Goal: Information Seeking & Learning: Learn about a topic

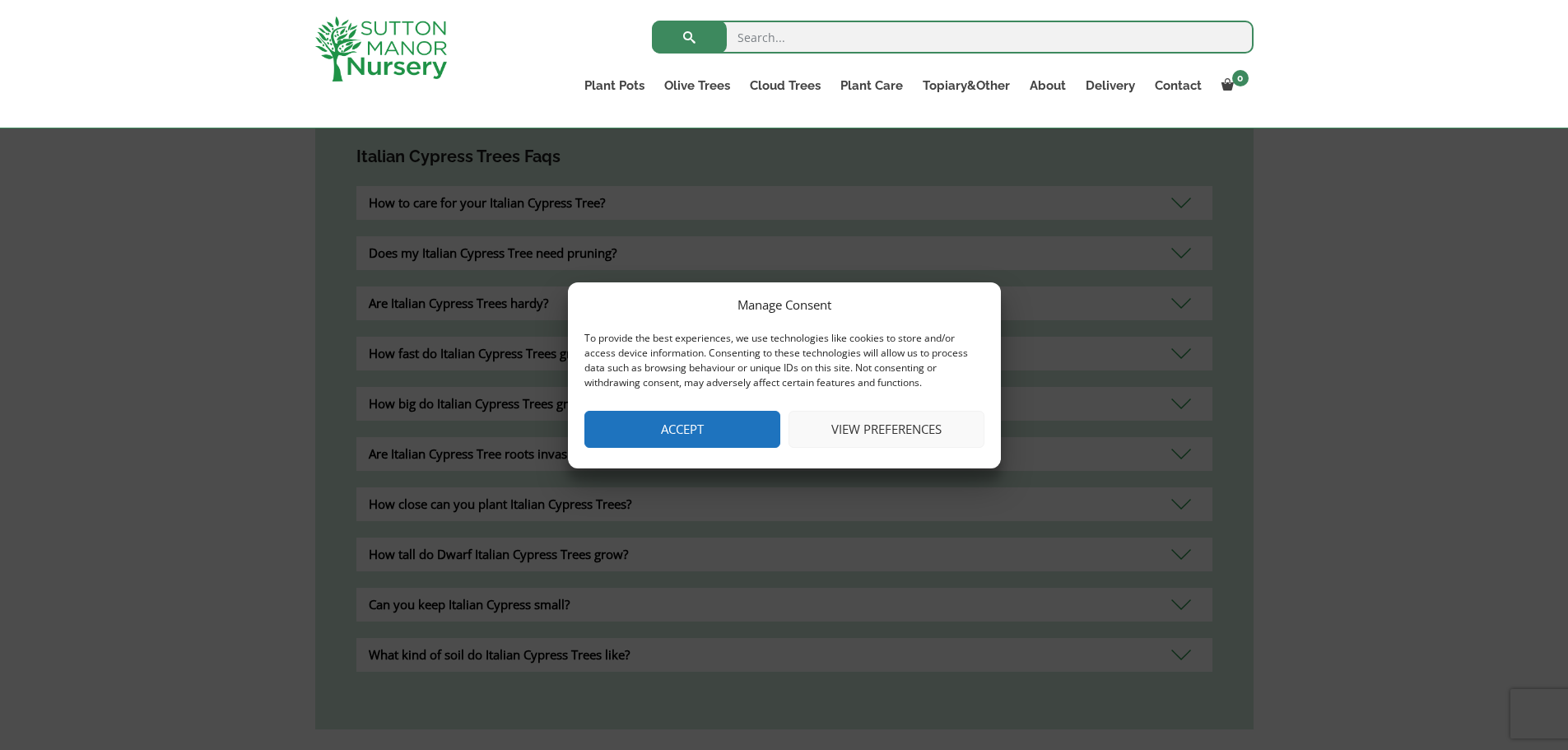
drag, startPoint x: 860, startPoint y: 435, endPoint x: 813, endPoint y: 414, distance: 51.5
click at [860, 434] on button "View preferences" at bounding box center [887, 429] width 196 height 37
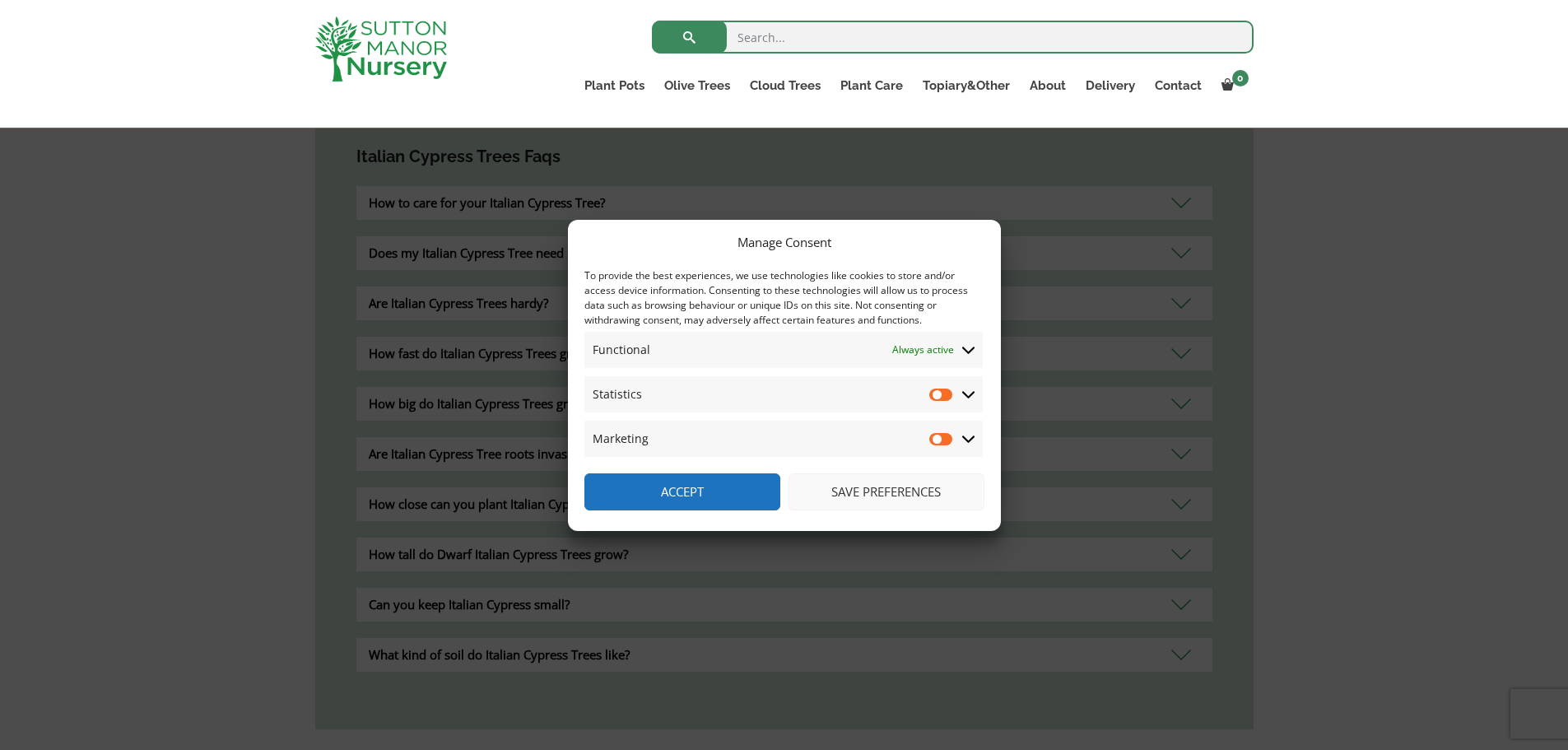
click at [888, 479] on button "Save preferences" at bounding box center [887, 492] width 196 height 37
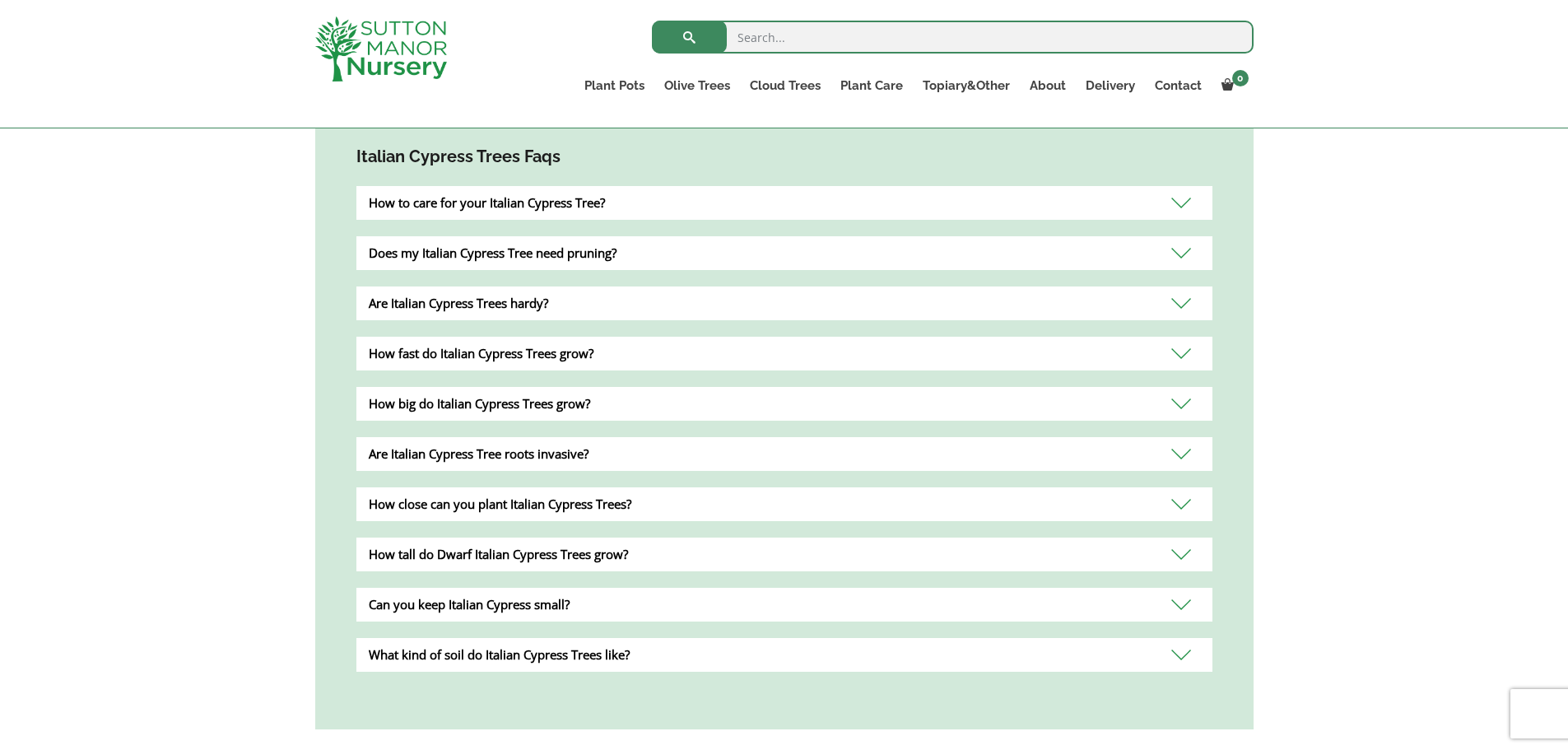
click at [663, 354] on div "How fast do Italian Cypress Trees grow?" at bounding box center [784, 354] width 856 height 34
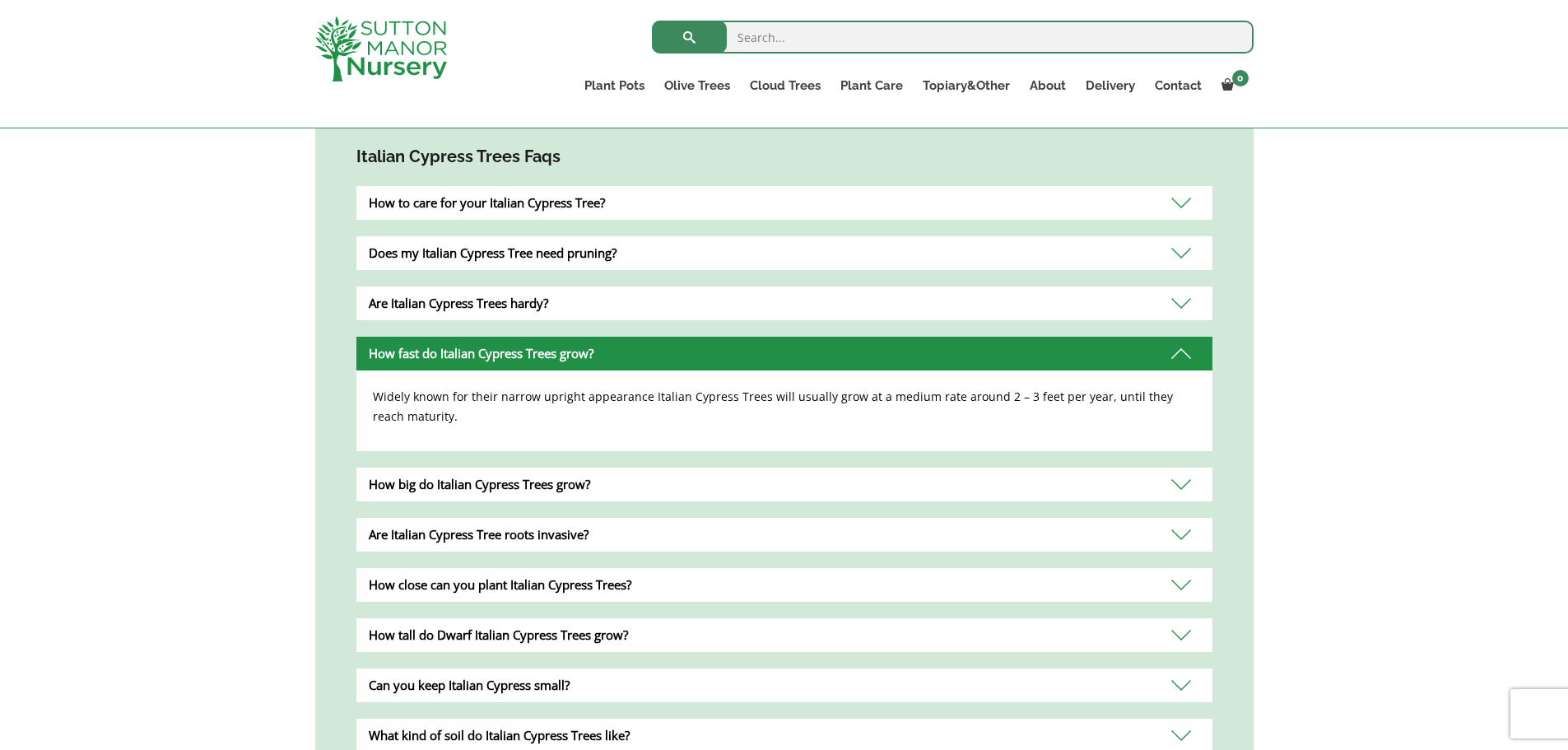
click at [814, 483] on div "How big do Italian Cypress Trees grow?" at bounding box center [784, 484] width 856 height 34
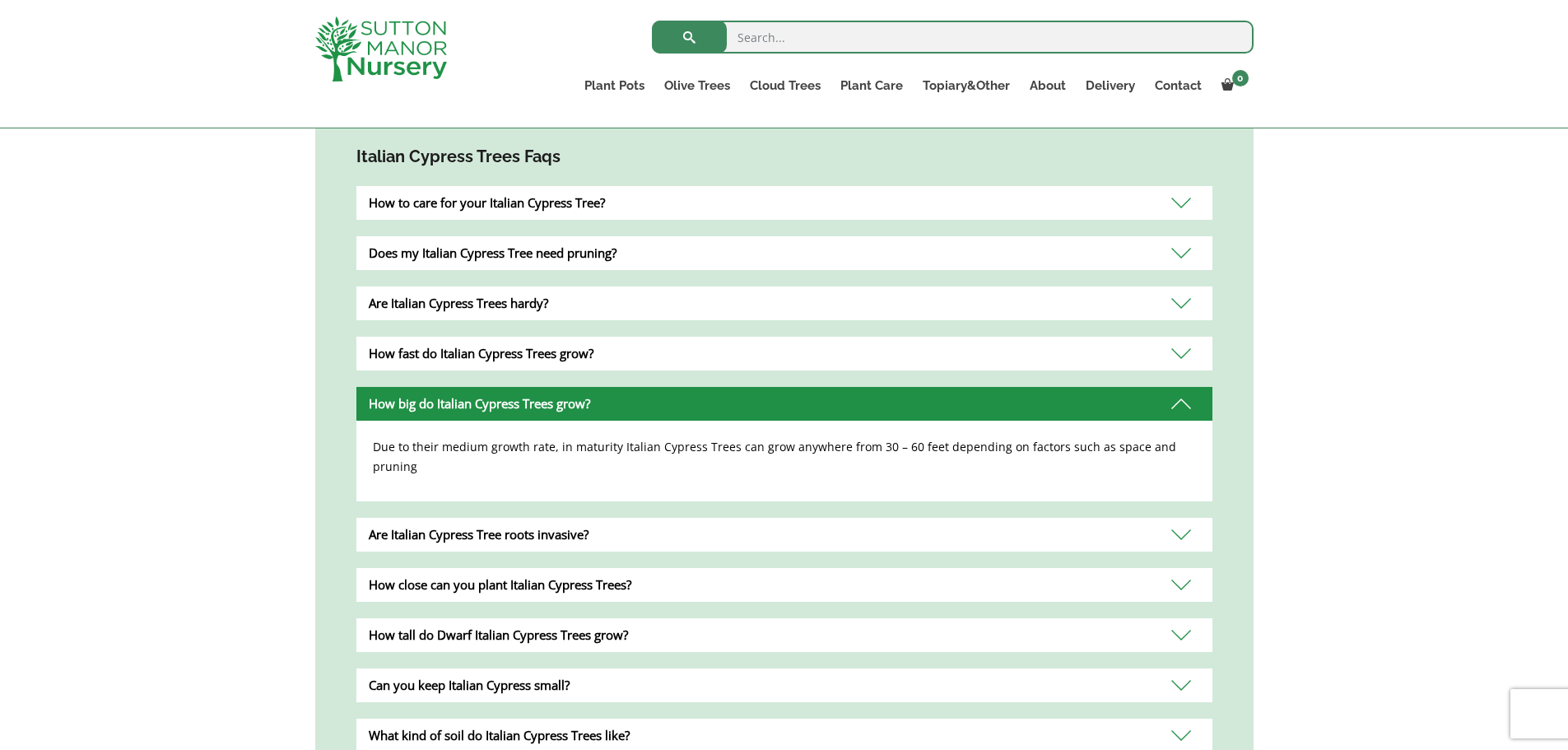
click at [727, 519] on div "Are Italian Cypress Tree roots invasive?" at bounding box center [784, 535] width 856 height 34
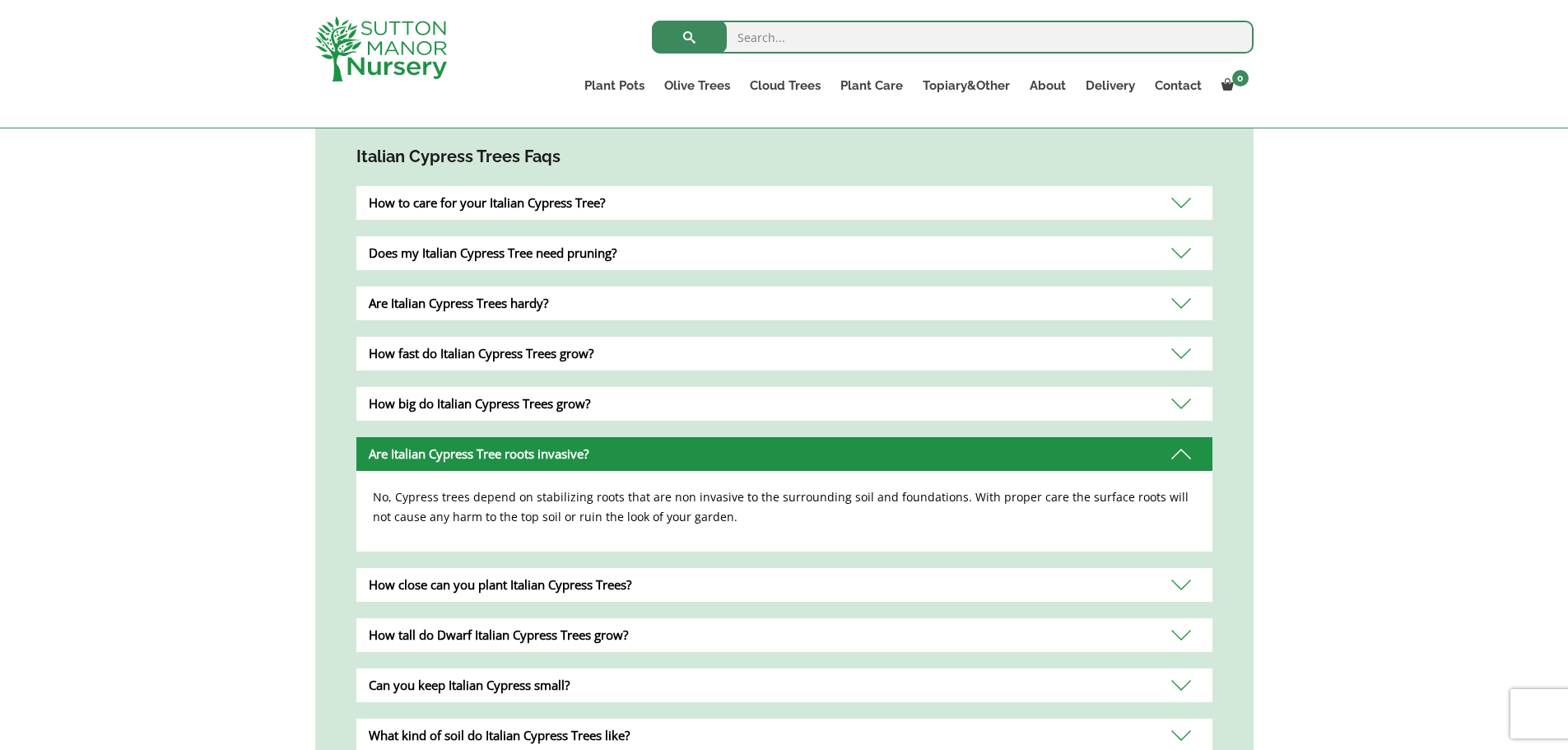
click at [688, 636] on div "How tall do Dwarf Italian Cypress Trees grow?" at bounding box center [784, 635] width 856 height 34
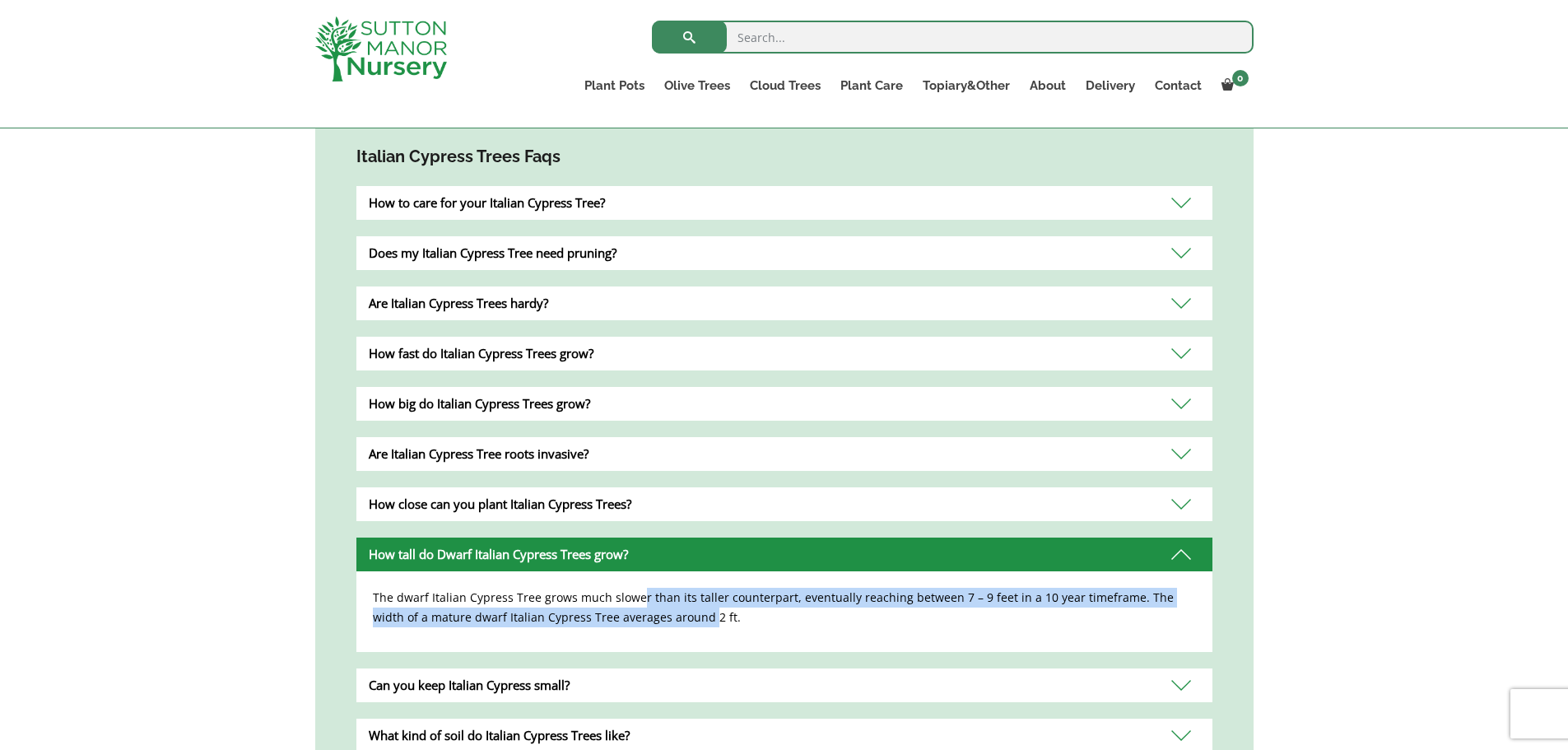
drag, startPoint x: 639, startPoint y: 587, endPoint x: 659, endPoint y: 614, distance: 33.6
click at [659, 614] on p "The dwarf Italian Cypress Tree grows much slower than its taller counterpart, e…" at bounding box center [784, 607] width 823 height 39
click at [654, 616] on p "The dwarf Italian Cypress Tree grows much slower than its taller counterpart, e…" at bounding box center [784, 607] width 823 height 39
drag, startPoint x: 600, startPoint y: 611, endPoint x: 593, endPoint y: 597, distance: 15.7
click at [593, 597] on p "The dwarf Italian Cypress Tree grows much slower than its taller counterpart, e…" at bounding box center [784, 607] width 823 height 39
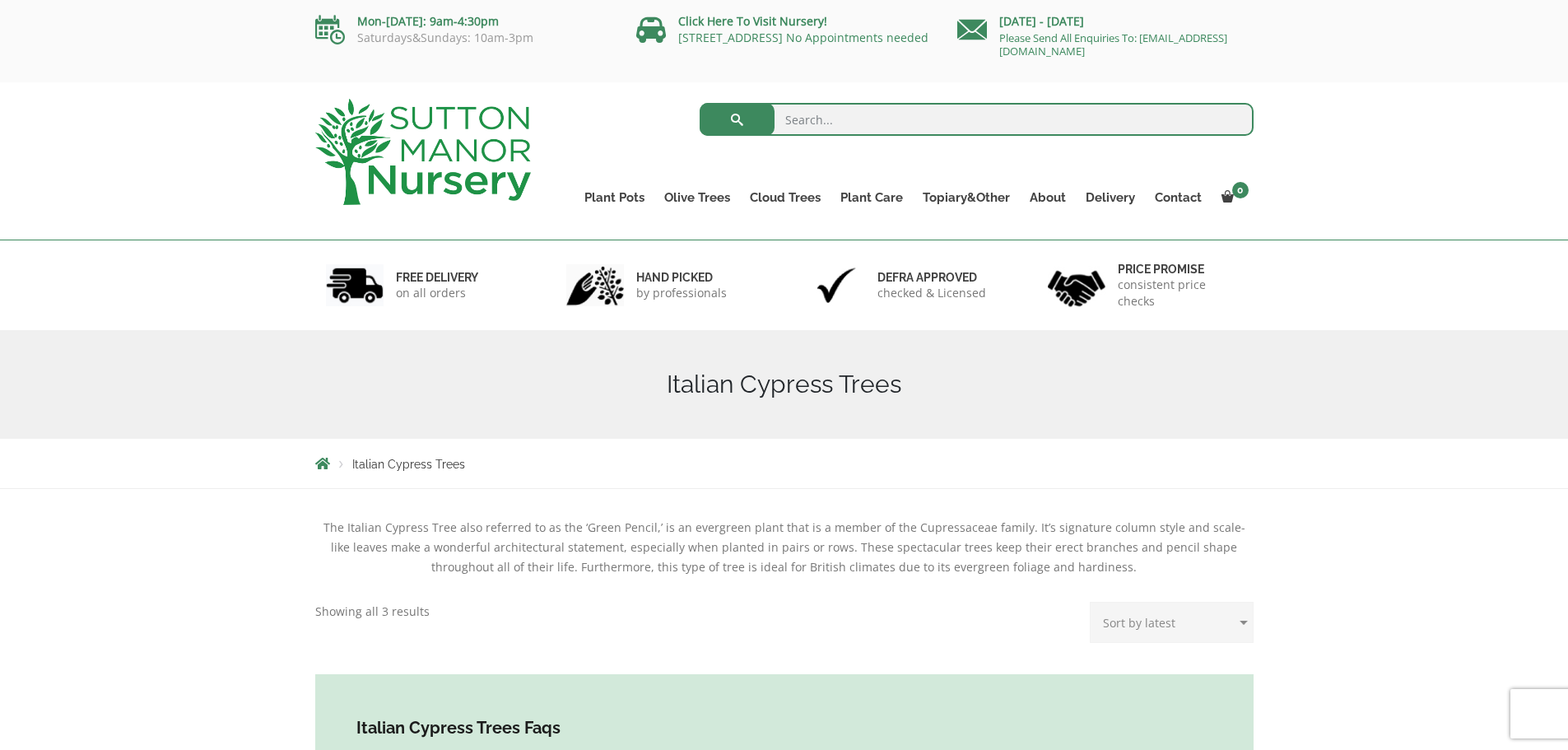
click at [943, 117] on input "search" at bounding box center [976, 119] width 554 height 33
drag, startPoint x: 726, startPoint y: 266, endPoint x: 660, endPoint y: 279, distance: 67.3
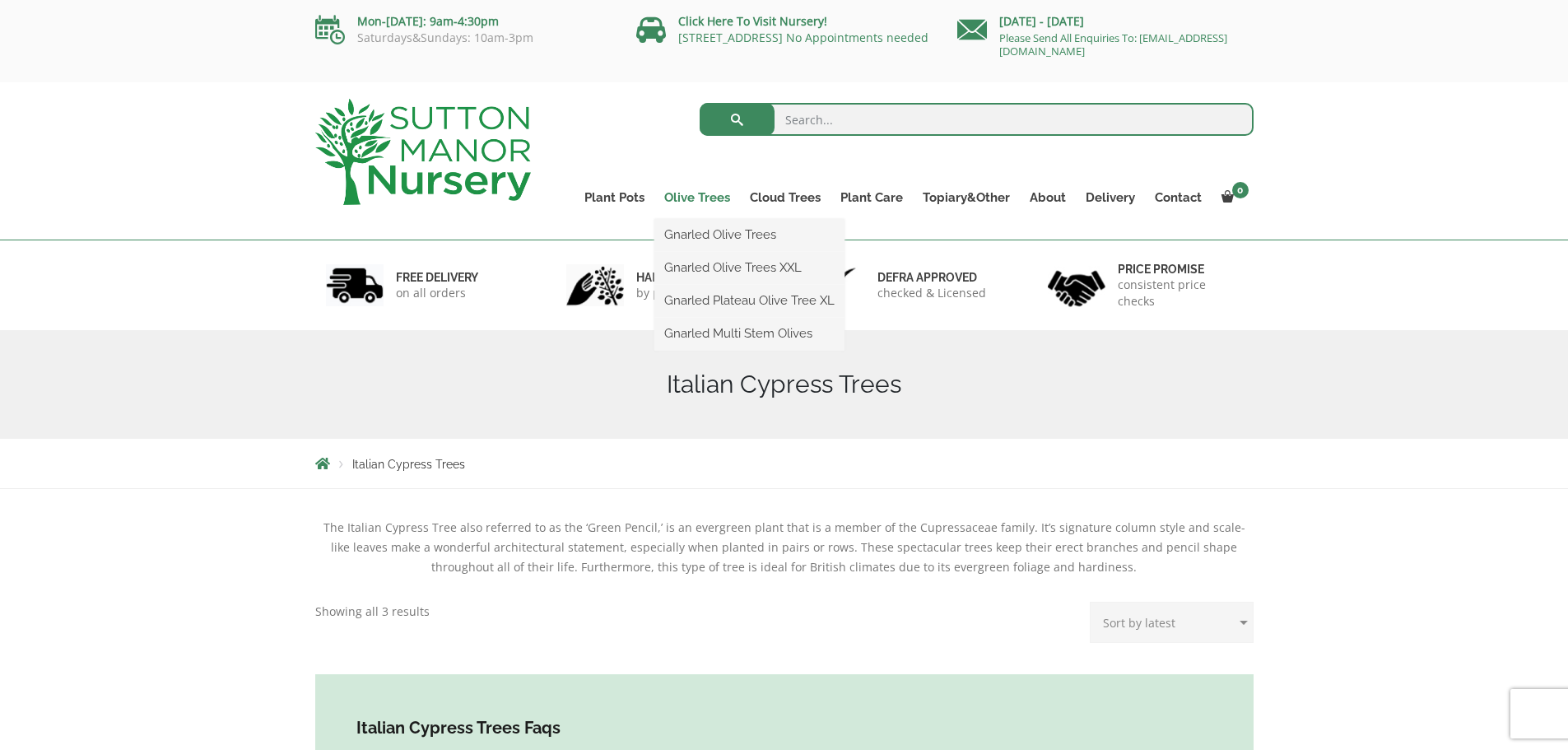
drag, startPoint x: 660, startPoint y: 279, endPoint x: 706, endPoint y: 190, distance: 100.2
click at [706, 190] on link "Olive Trees" at bounding box center [697, 198] width 85 height 23
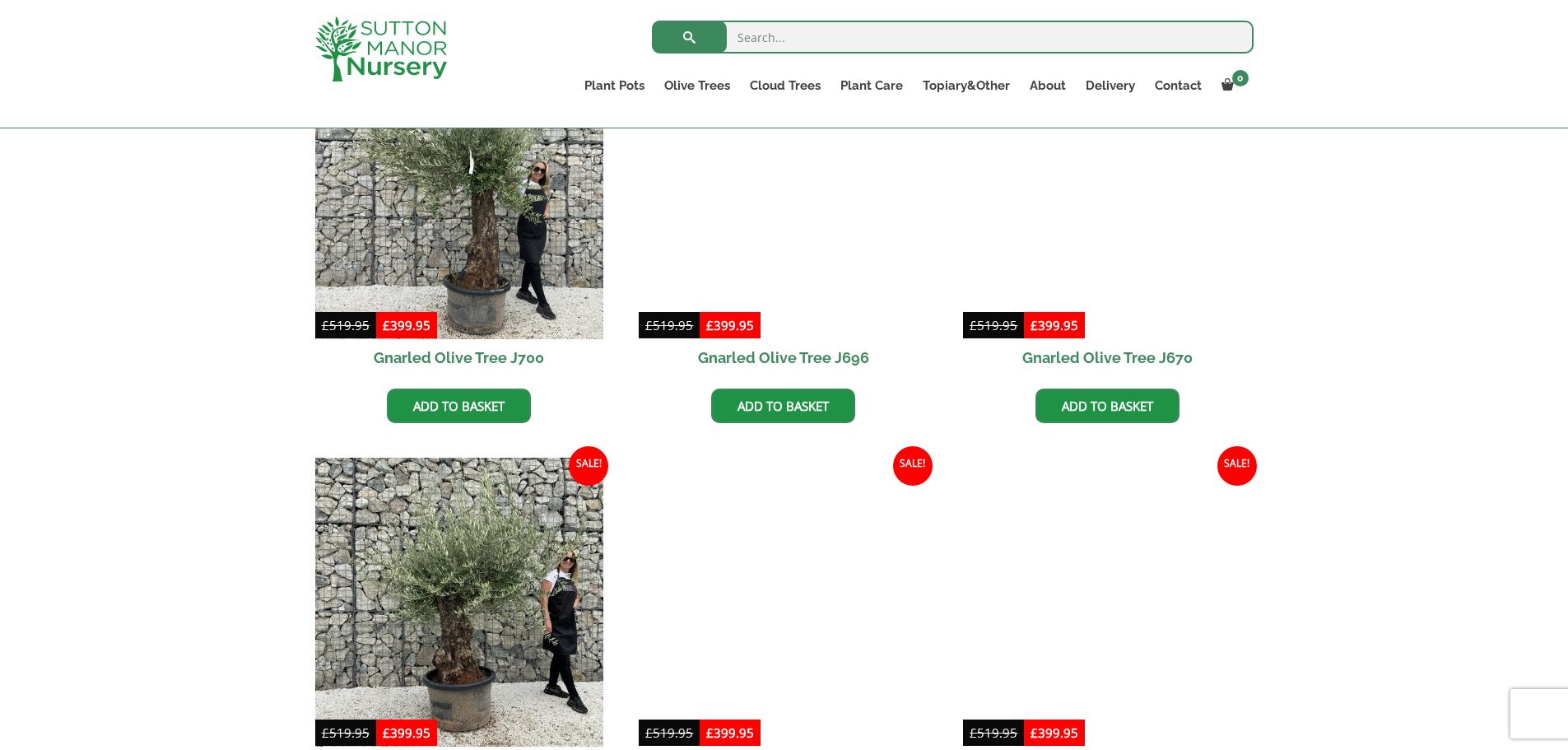
scroll to position [1399, 0]
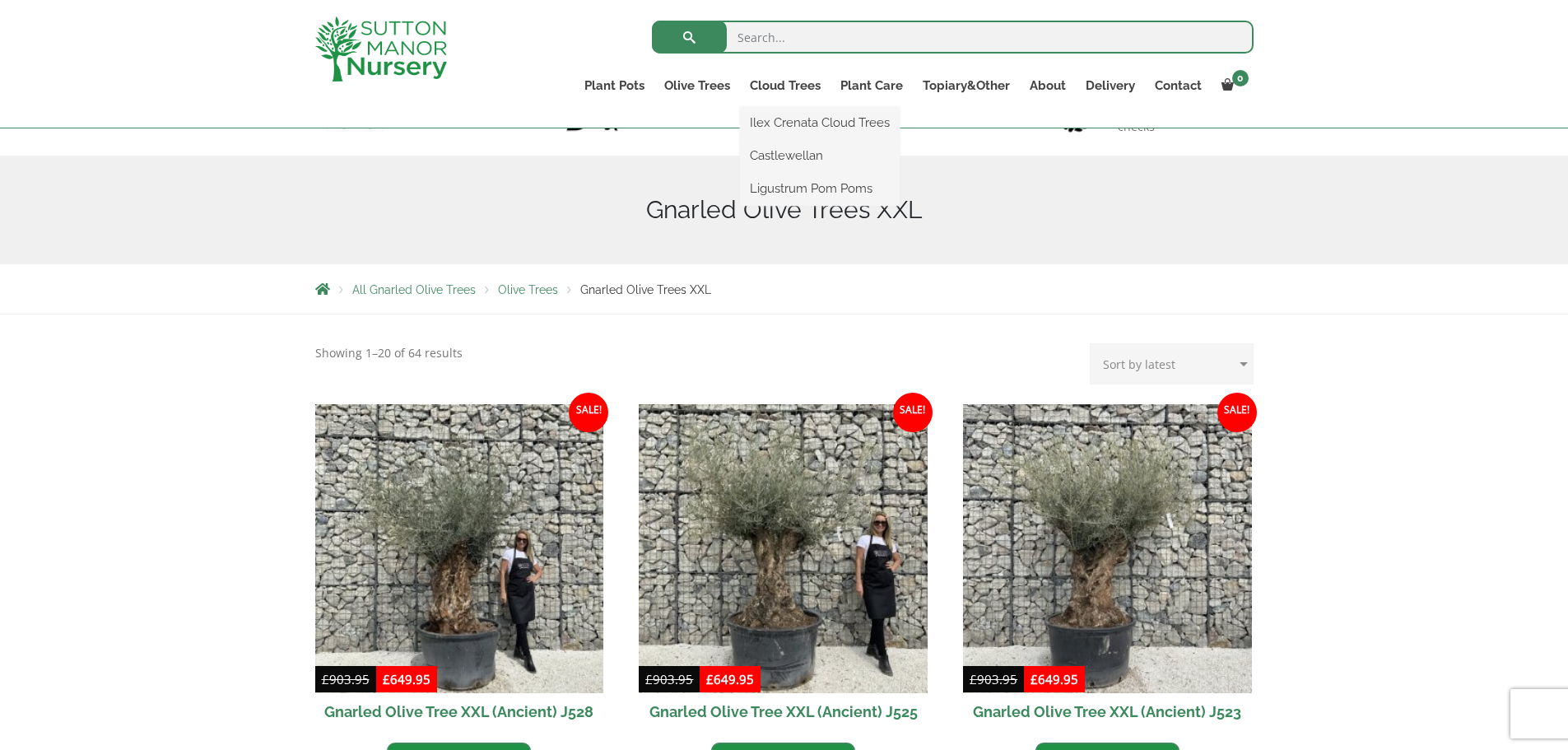
scroll to position [411, 0]
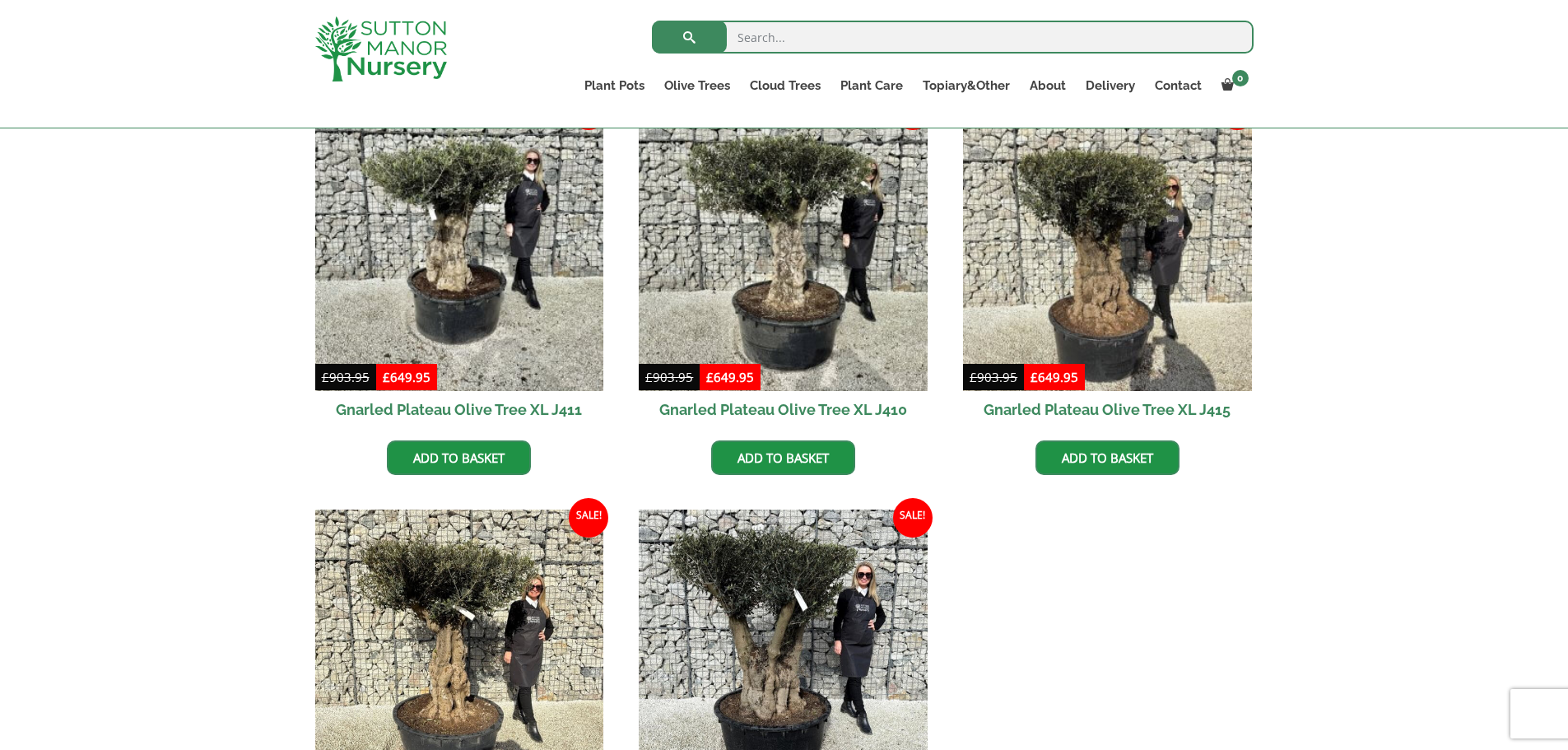
scroll to position [1070, 0]
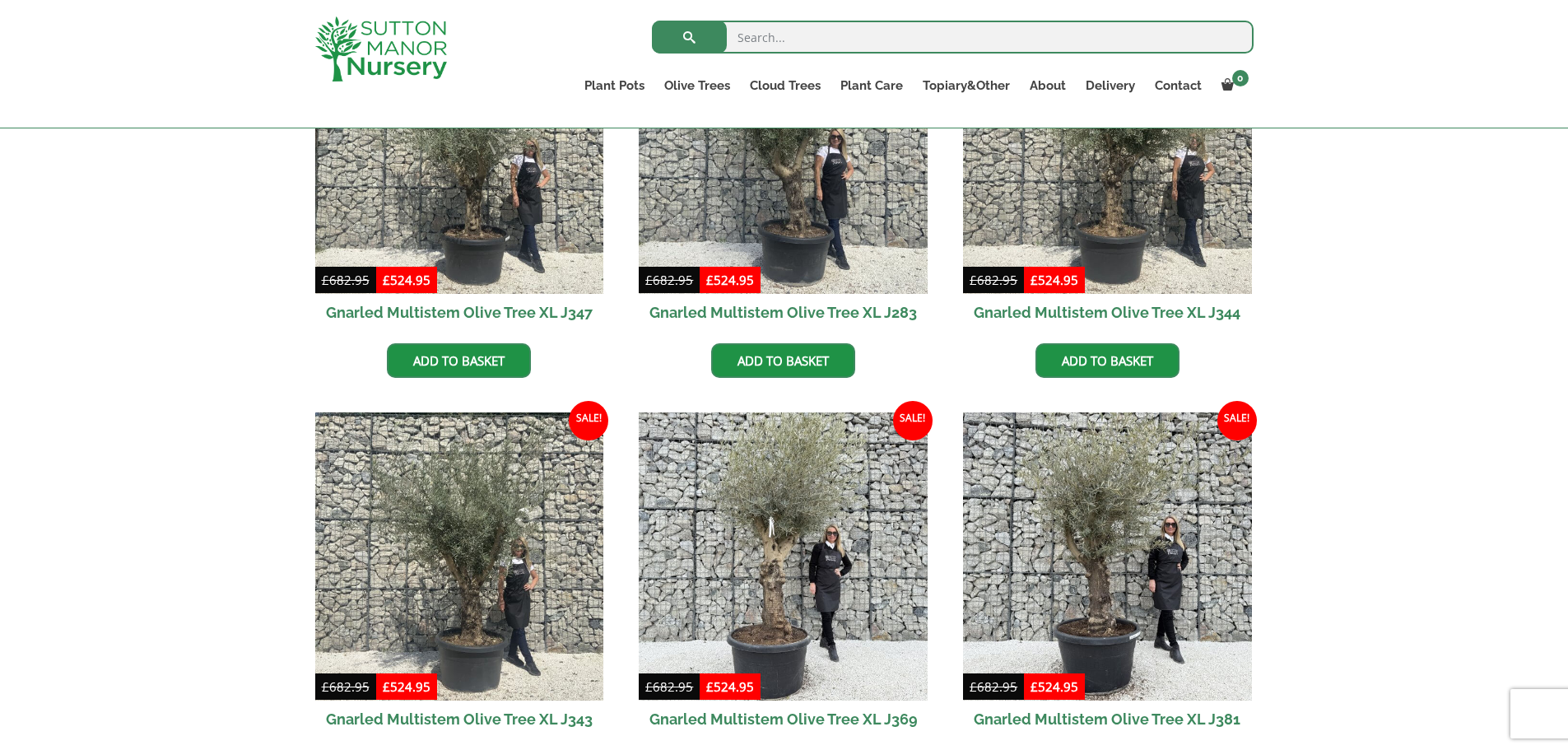
scroll to position [2057, 0]
